Goal: Information Seeking & Learning: Understand process/instructions

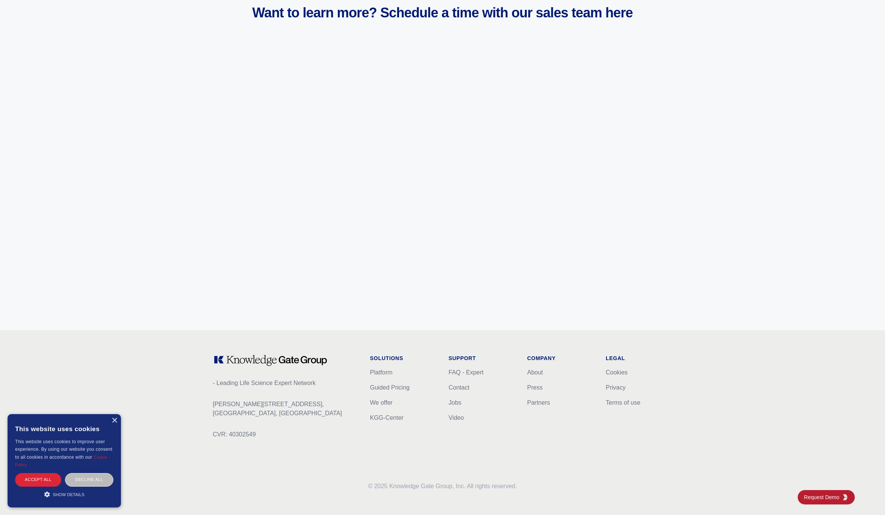
scroll to position [2819, 0]
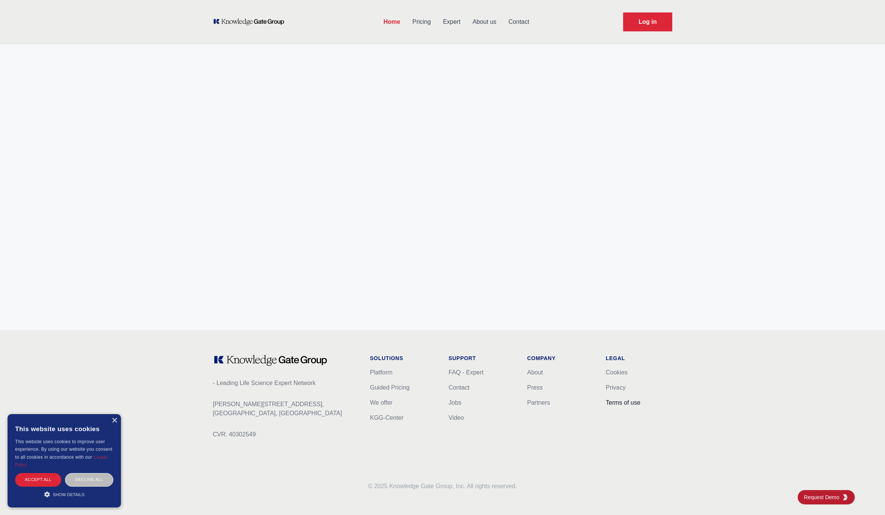
click at [627, 402] on link "Terms of use" at bounding box center [623, 402] width 35 height 6
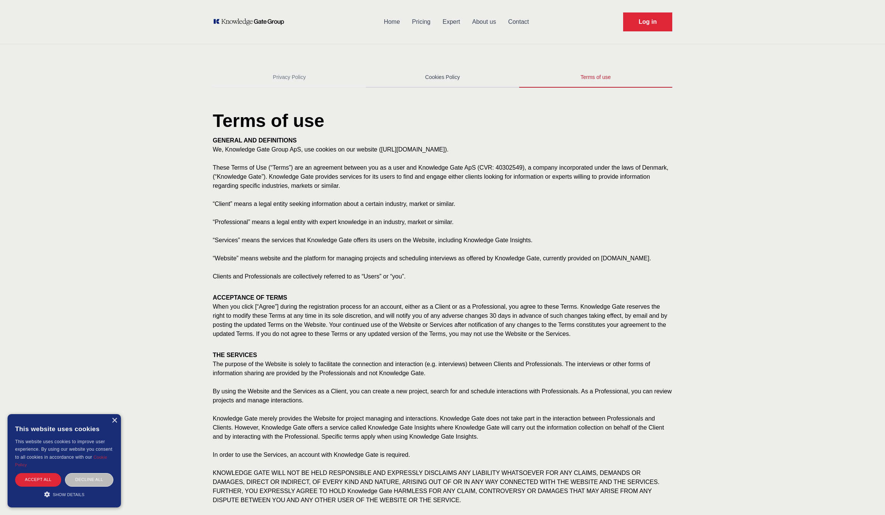
click at [452, 76] on link "Cookies Policy" at bounding box center [442, 77] width 153 height 20
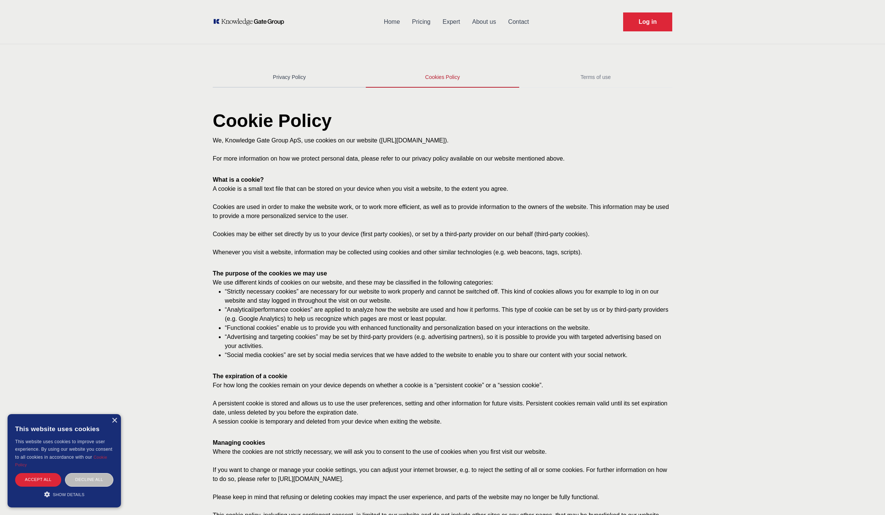
click at [281, 68] on link "Privacy Policy" at bounding box center [289, 77] width 153 height 20
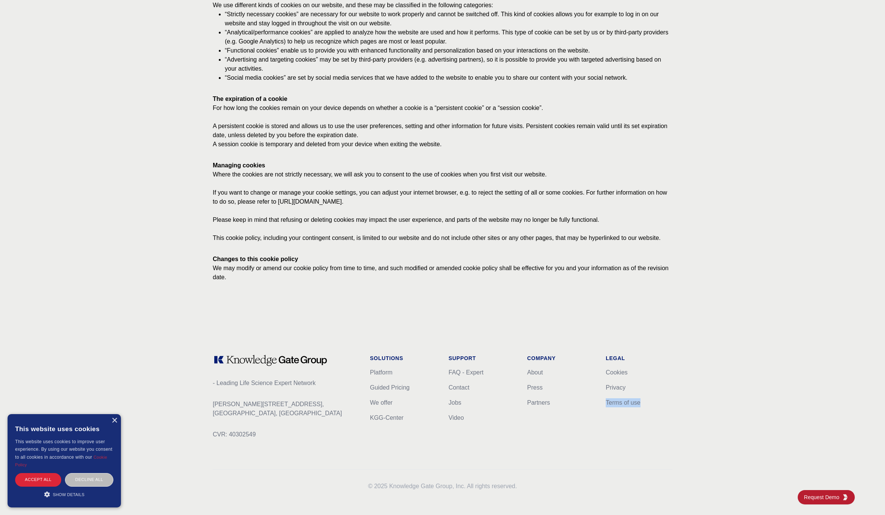
drag, startPoint x: 648, startPoint y: 402, endPoint x: 604, endPoint y: 401, distance: 43.5
click at [604, 401] on div "Company About Press Partners Legal Cookies Privacy Terms of use" at bounding box center [599, 402] width 145 height 97
copy link "Terms of use"
click at [114, 422] on div "×" at bounding box center [114, 421] width 6 height 6
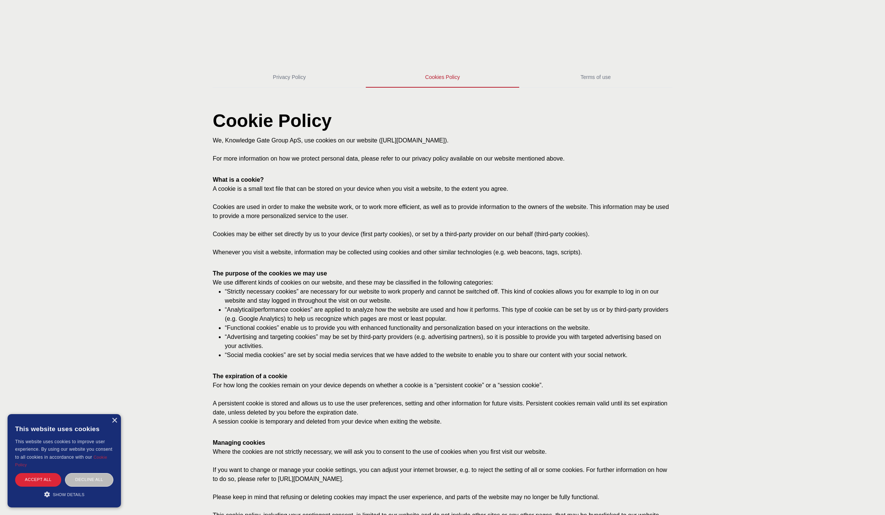
scroll to position [277, 0]
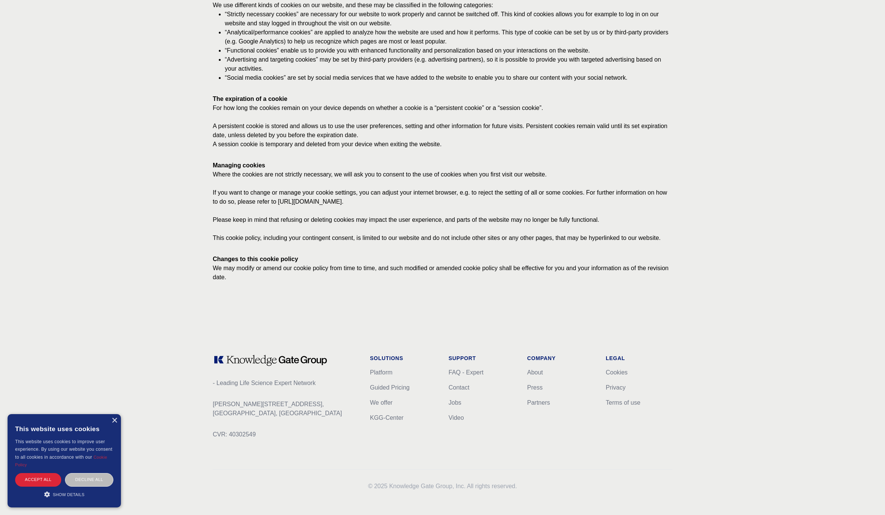
click at [646, 442] on div "Legal Cookies Privacy Terms of use" at bounding box center [639, 402] width 67 height 97
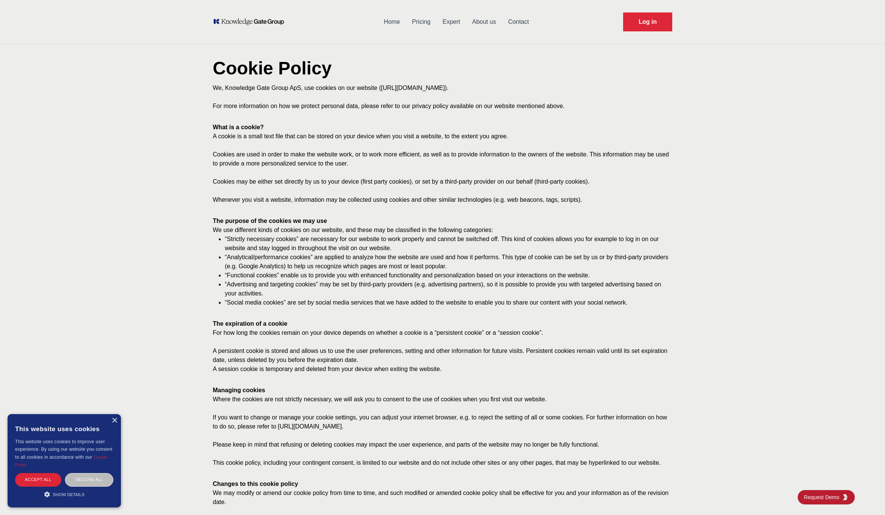
scroll to position [0, 0]
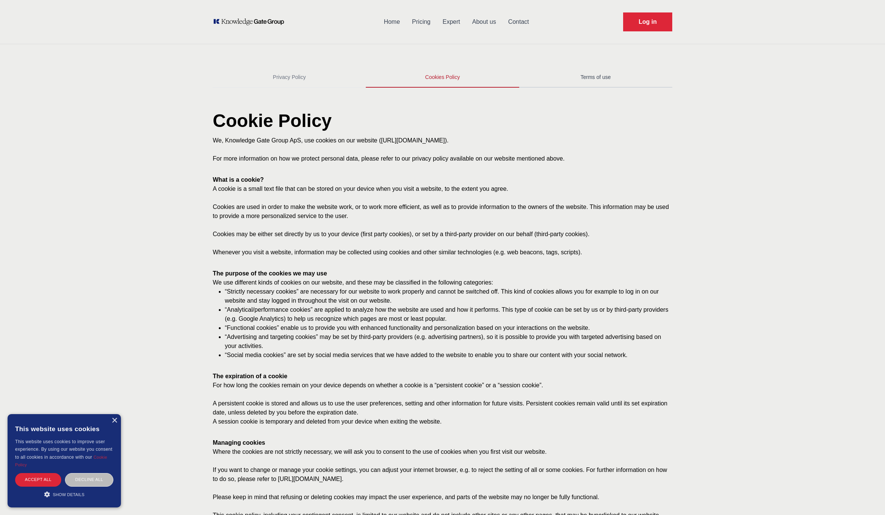
click at [598, 75] on link "Terms of use" at bounding box center [595, 77] width 153 height 20
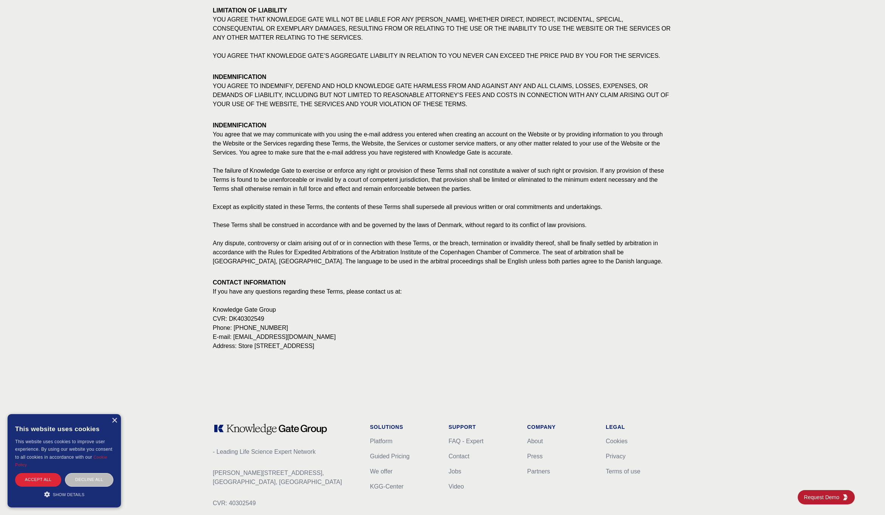
scroll to position [1205, 0]
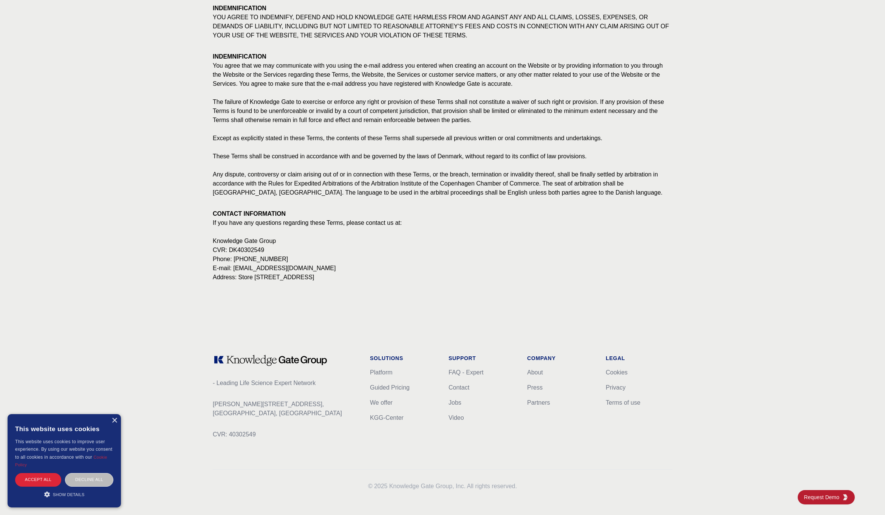
click at [648, 431] on div "Legal Cookies Privacy Terms of use" at bounding box center [639, 402] width 67 height 97
